Goal: Task Accomplishment & Management: Use online tool/utility

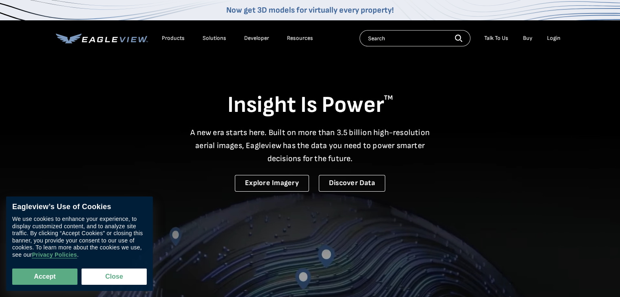
click at [556, 38] on div "Login" at bounding box center [553, 38] width 13 height 7
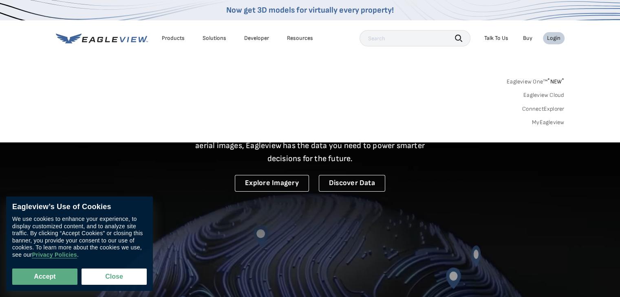
click at [546, 120] on link "MyEagleview" at bounding box center [548, 122] width 33 height 7
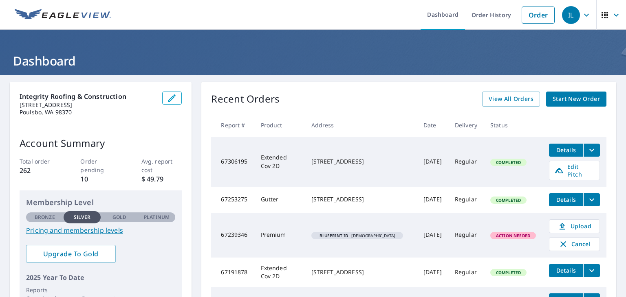
click at [561, 165] on span "Edit Pitch" at bounding box center [574, 170] width 40 height 15
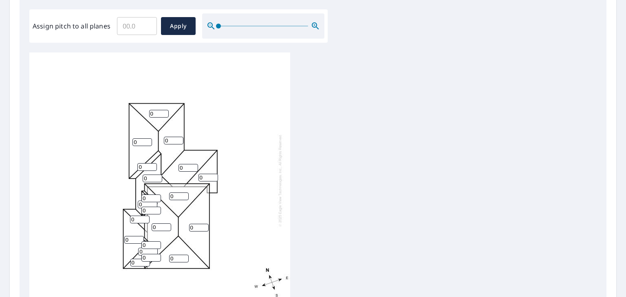
scroll to position [245, 0]
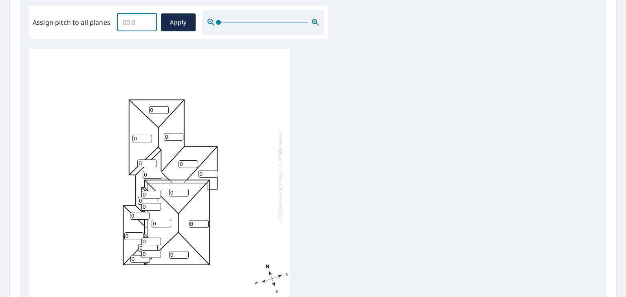
click at [140, 20] on input "Assign pitch to all planes" at bounding box center [137, 22] width 40 height 23
type input "6"
click at [172, 22] on span "Apply" at bounding box center [178, 23] width 22 height 10
type input "6"
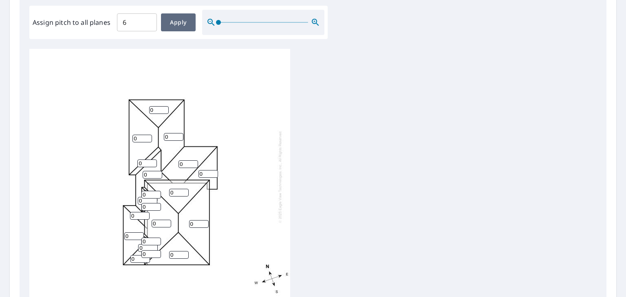
type input "6"
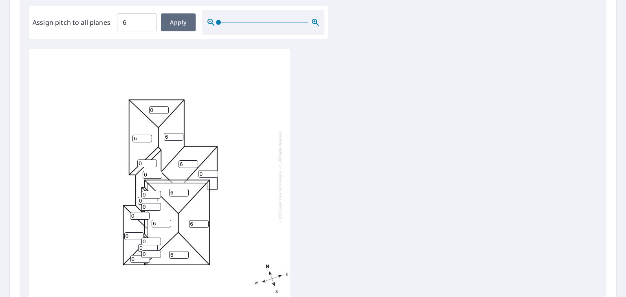
type input "6"
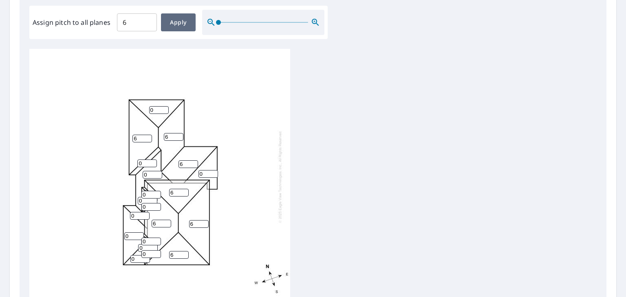
type input "6"
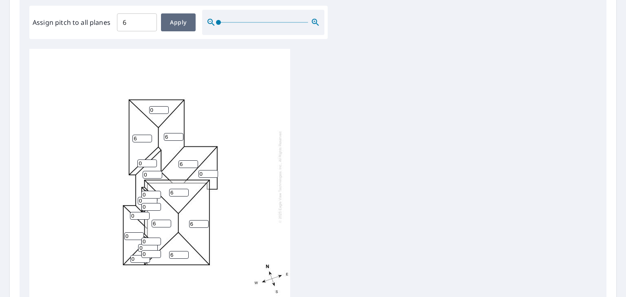
type input "6"
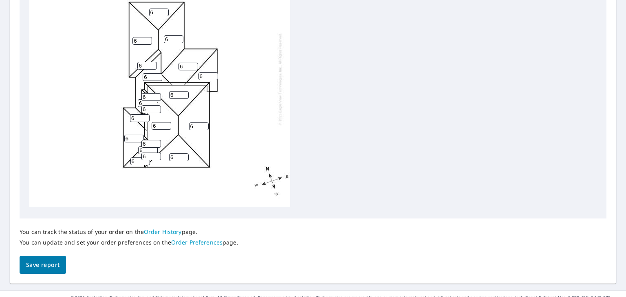
scroll to position [347, 0]
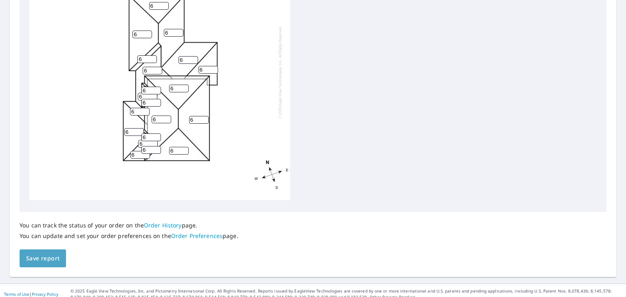
click at [51, 254] on span "Save report" at bounding box center [42, 259] width 33 height 10
click at [46, 254] on span "Save report" at bounding box center [42, 259] width 33 height 10
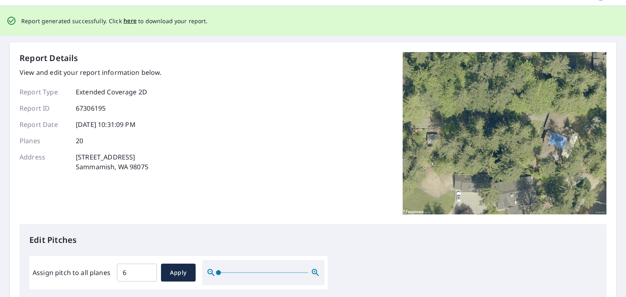
scroll to position [0, 0]
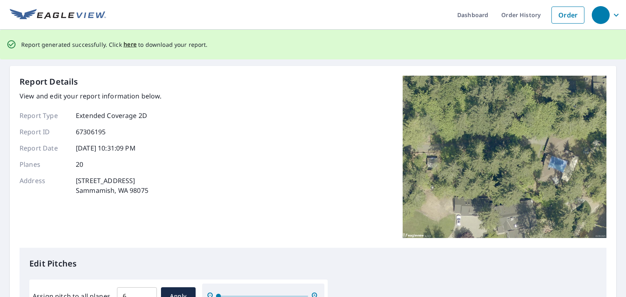
click at [124, 48] on span "here" at bounding box center [129, 45] width 13 height 10
